Goal: Navigation & Orientation: Find specific page/section

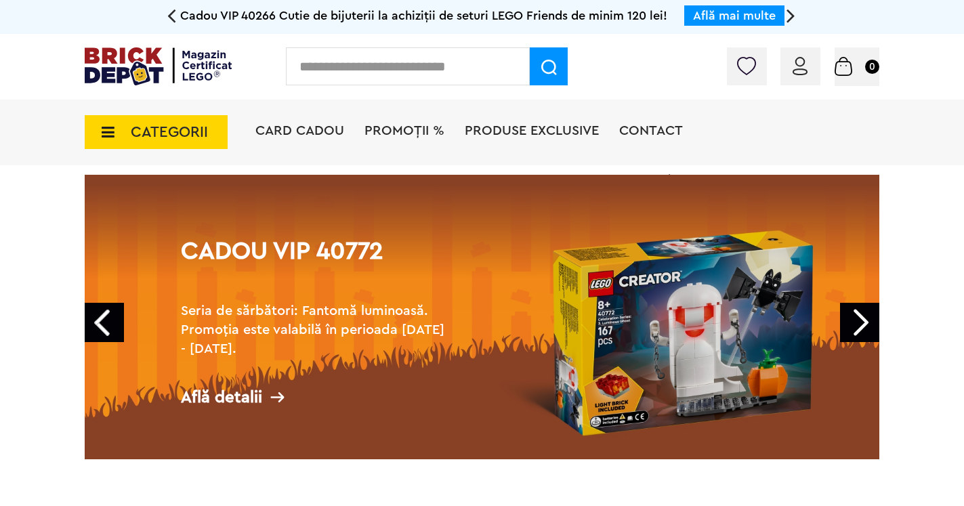
click at [194, 134] on span "CATEGORII" at bounding box center [169, 132] width 77 height 15
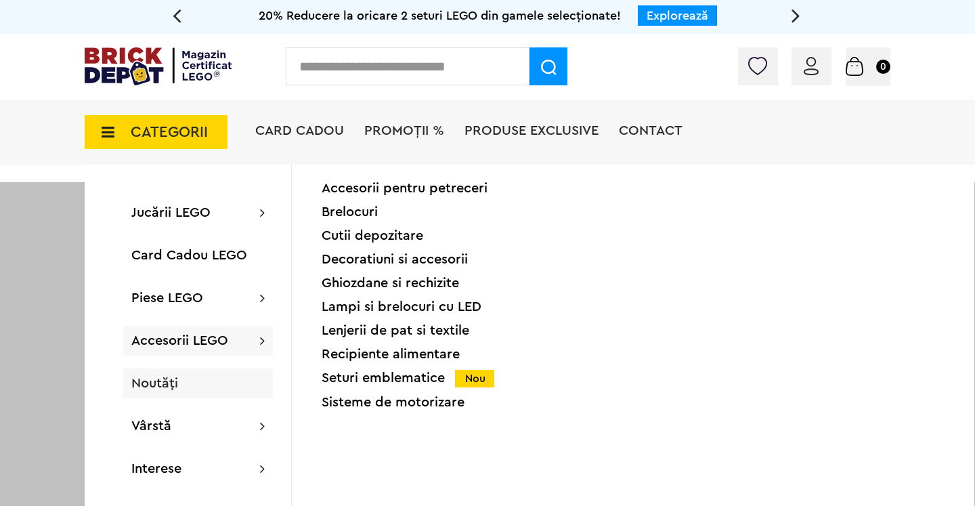
click at [173, 384] on span "Noutăți" at bounding box center [154, 384] width 47 height 14
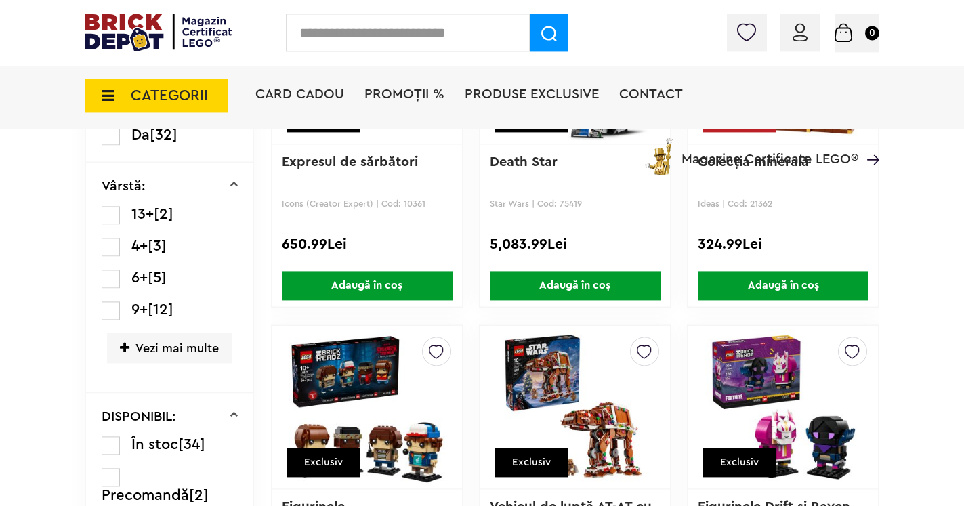
scroll to position [483, 0]
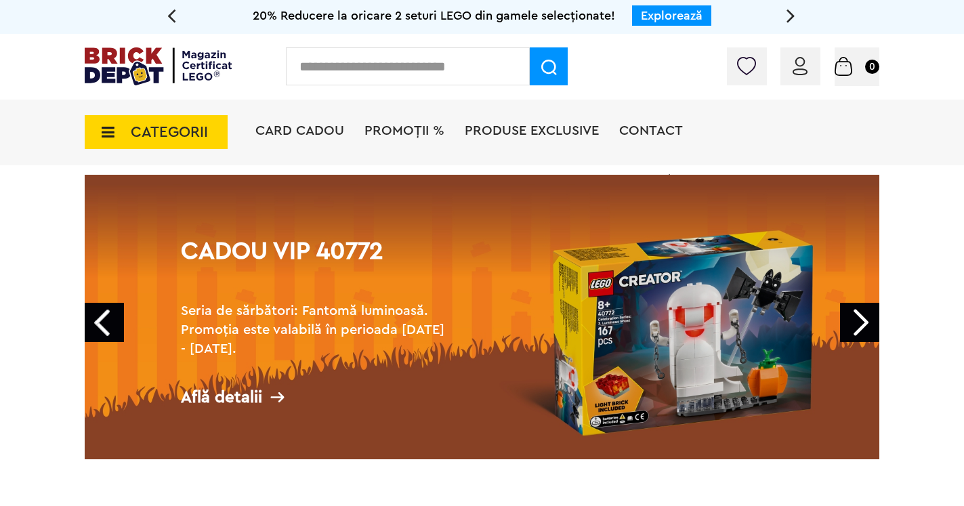
click at [162, 133] on span "CATEGORII" at bounding box center [169, 132] width 77 height 15
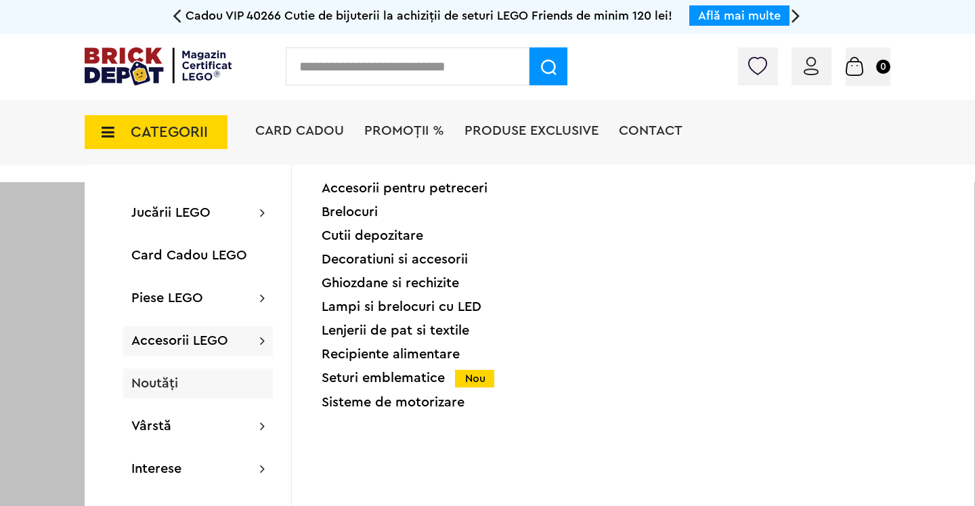
click at [156, 385] on span "Noutăți" at bounding box center [154, 384] width 47 height 14
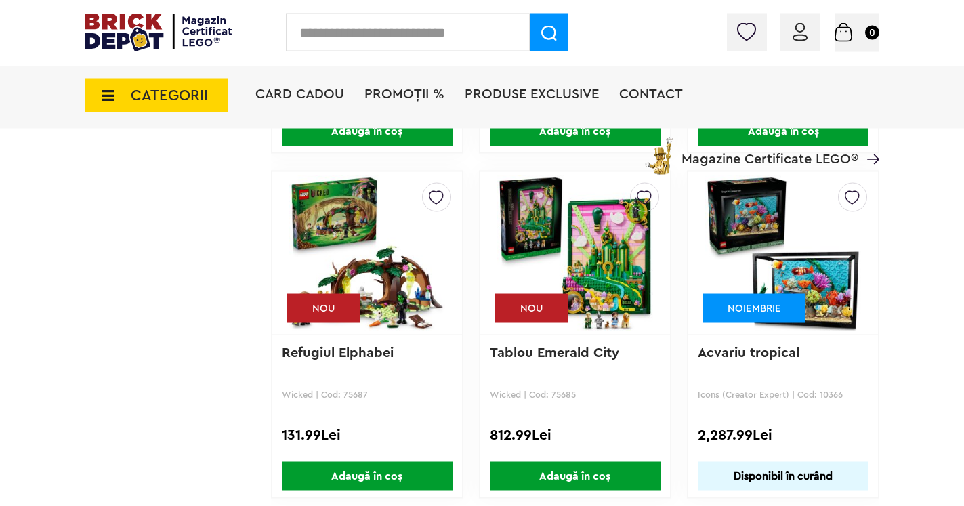
scroll to position [4068, 0]
